Goal: Find specific page/section: Find specific page/section

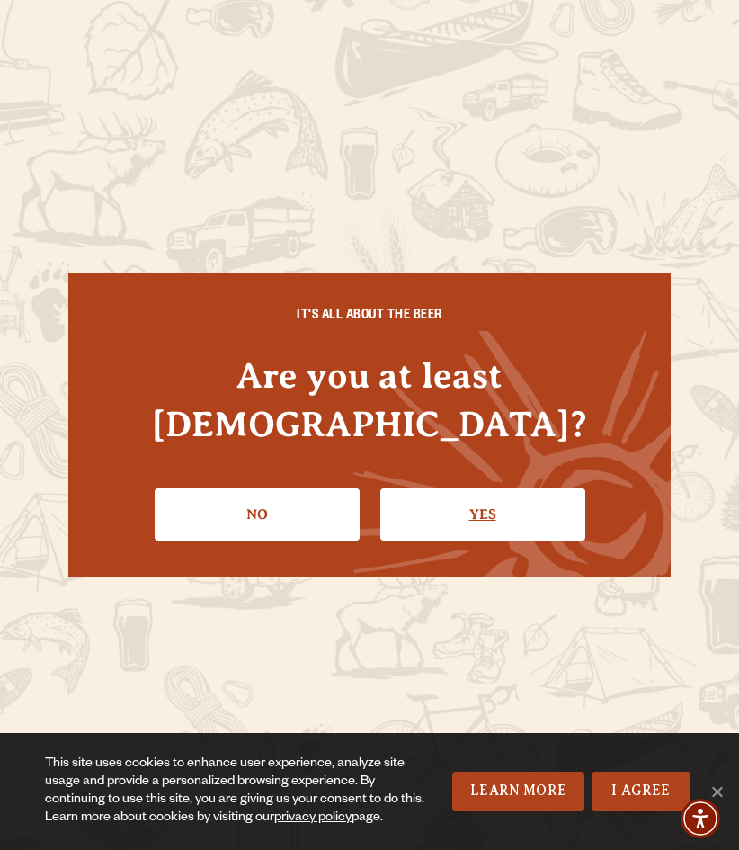
click at [485, 492] on link "Yes" at bounding box center [482, 514] width 205 height 52
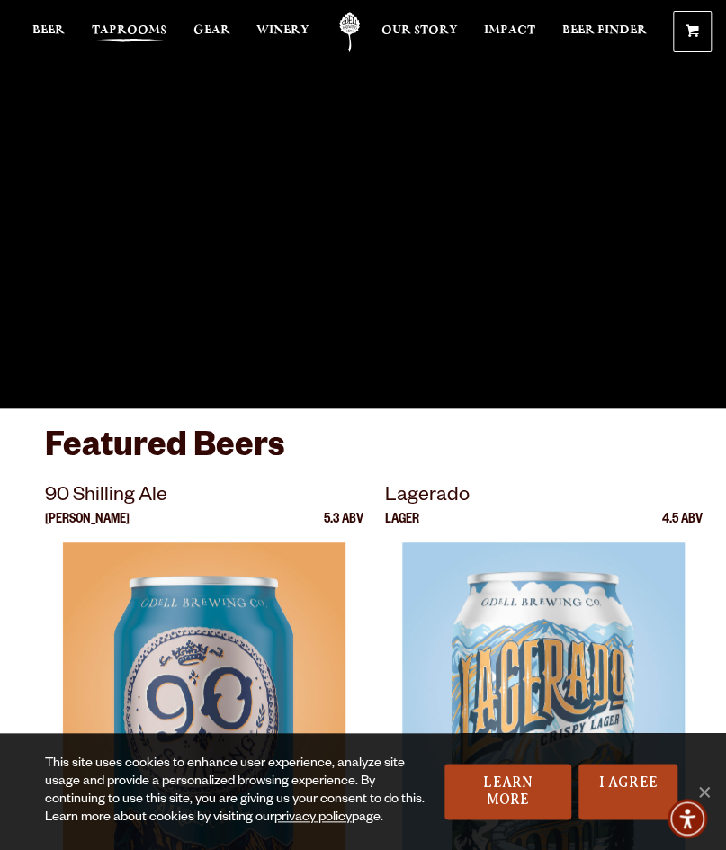
click at [139, 25] on span "Taprooms" at bounding box center [129, 30] width 75 height 14
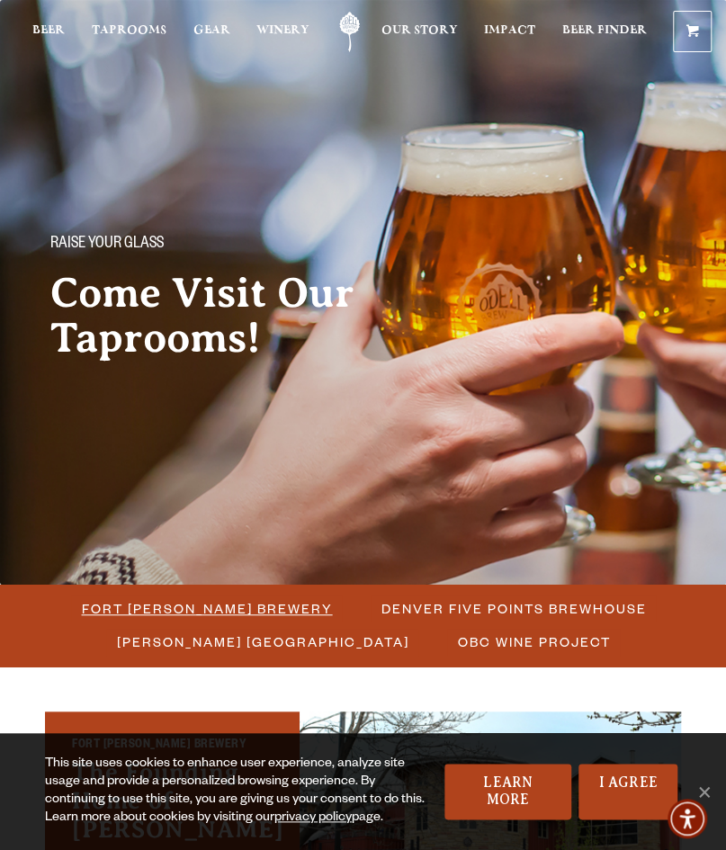
click at [227, 602] on span "Fort [PERSON_NAME] Brewery" at bounding box center [207, 608] width 251 height 26
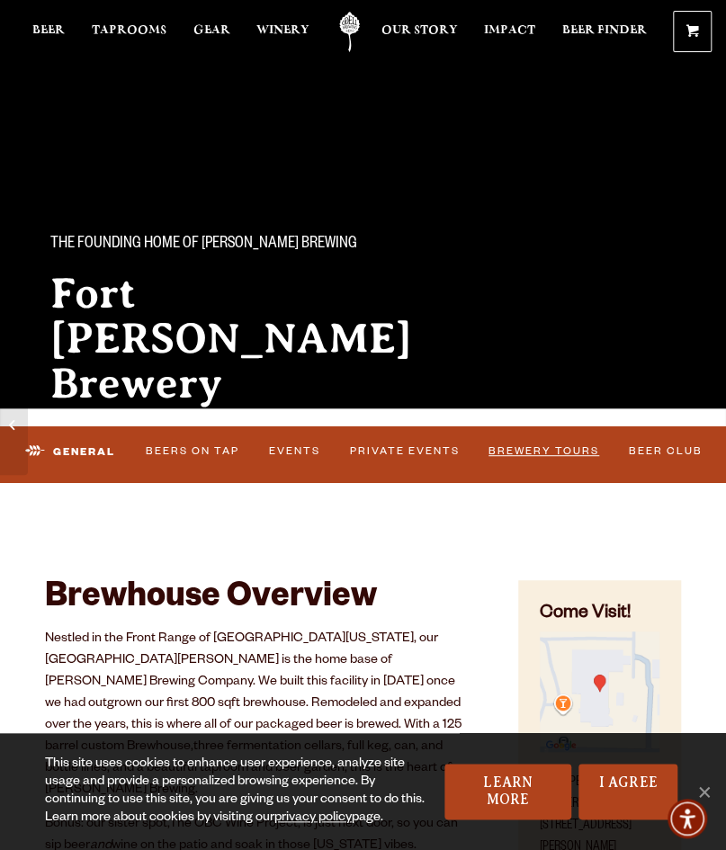
click at [544, 454] on link "Brewery Tours" at bounding box center [544, 452] width 122 height 38
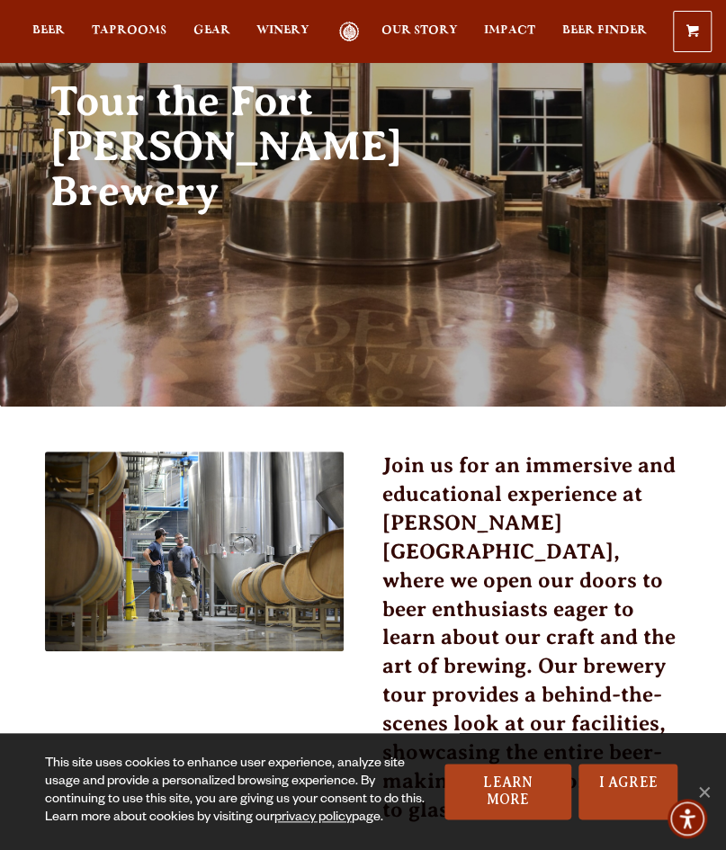
scroll to position [179, 0]
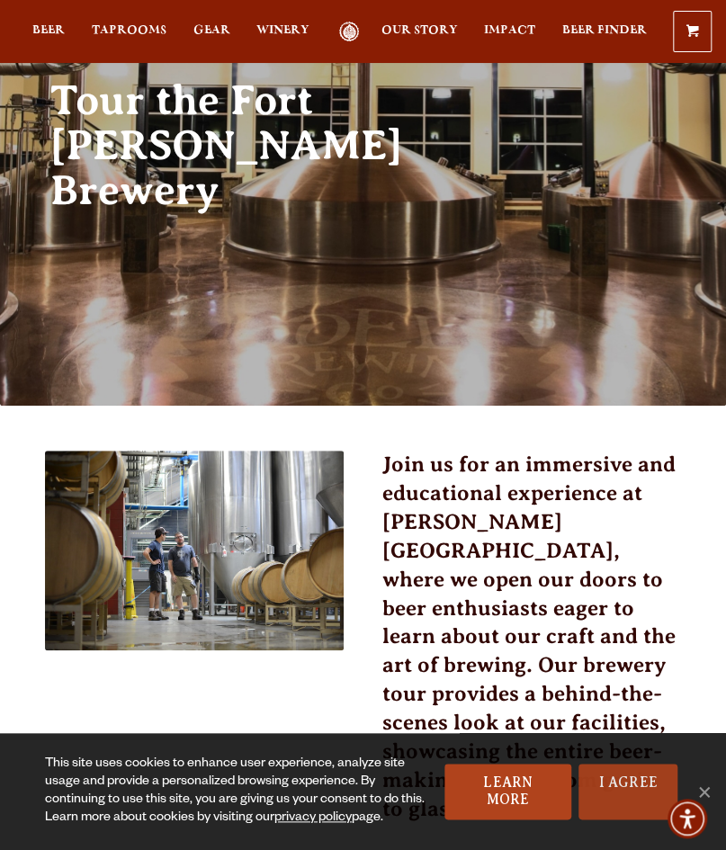
click at [639, 788] on link "I Agree" at bounding box center [627, 792] width 99 height 56
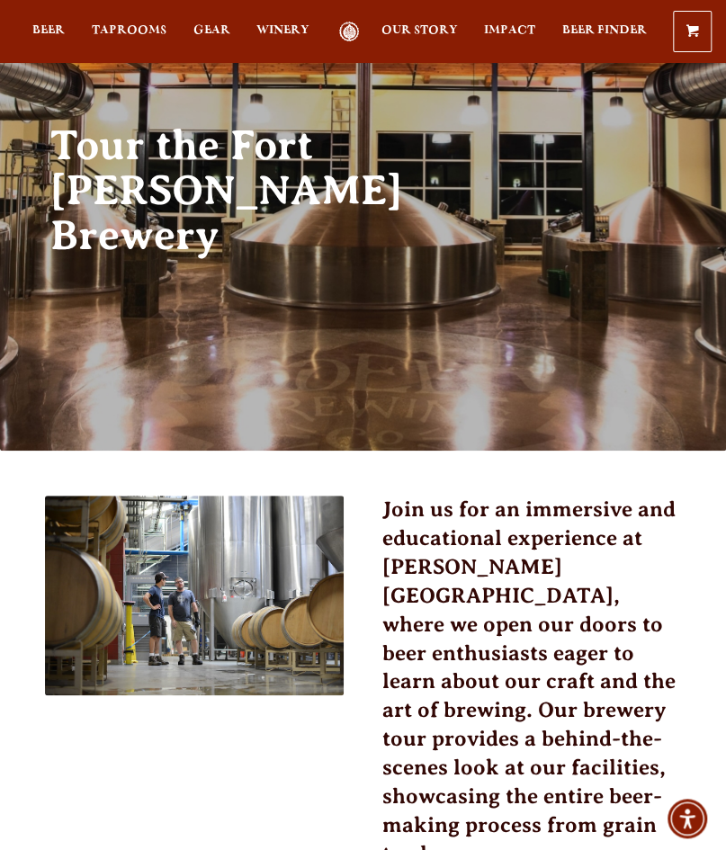
scroll to position [0, 0]
